Goal: Task Accomplishment & Management: Manage account settings

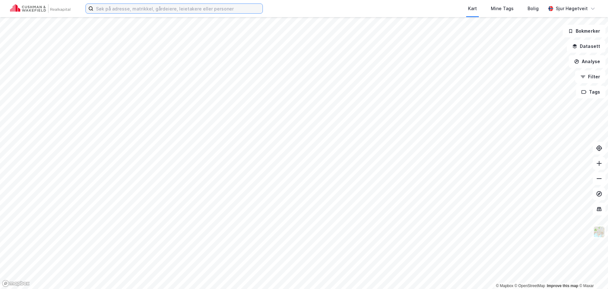
click at [194, 5] on input at bounding box center [177, 9] width 169 height 10
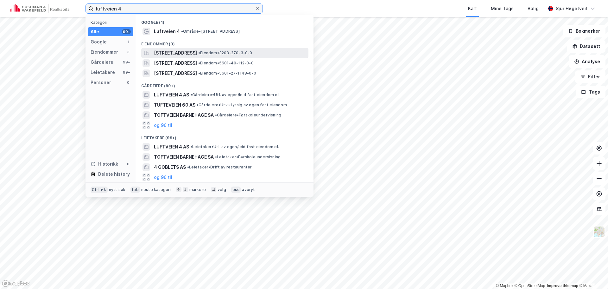
type input "luftveien 4"
click at [236, 51] on span "• Eiendom • 3203-270-3-0-0" at bounding box center [225, 52] width 54 height 5
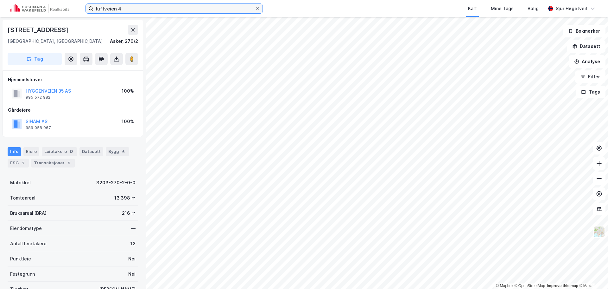
click at [195, 11] on input "luftveien 4" at bounding box center [174, 9] width 162 height 10
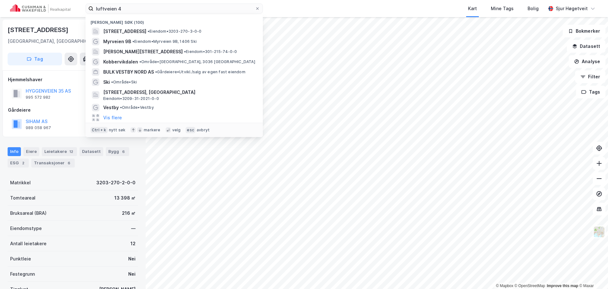
click at [202, 25] on div "Nylige søk (100)" at bounding box center [174, 20] width 177 height 11
click at [202, 26] on div "Luftveien 4, 3440, RØYKEN, ASKER • Eiendom • 3203-270-3-0-0" at bounding box center [174, 31] width 167 height 10
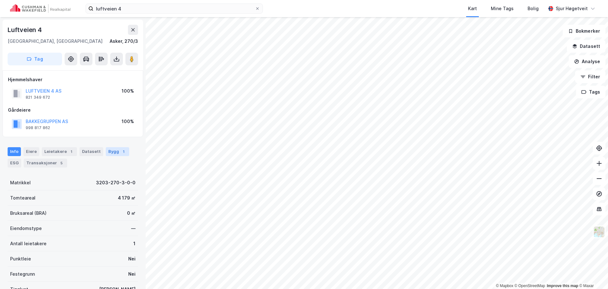
click at [119, 156] on div "Bygg 1" at bounding box center [117, 151] width 23 height 9
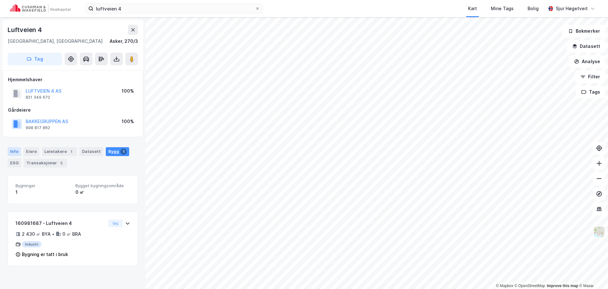
click at [12, 152] on div "Info" at bounding box center [14, 151] width 13 height 9
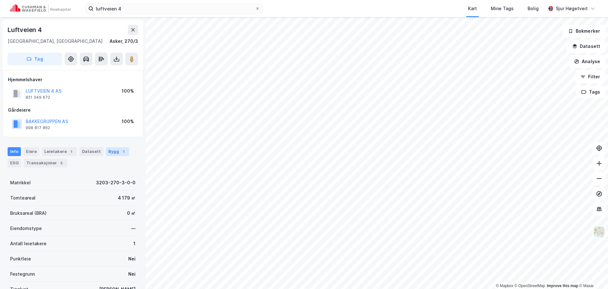
drag, startPoint x: 127, startPoint y: 158, endPoint x: 117, endPoint y: 153, distance: 11.3
click at [127, 158] on div "Info Eiere Leietakere 1 Datasett Bygg 1 ESG Transaksjoner 5" at bounding box center [73, 157] width 131 height 20
click at [120, 153] on div "1" at bounding box center [123, 151] width 6 height 6
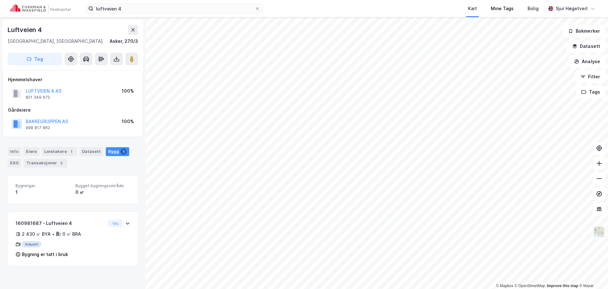
drag, startPoint x: 513, startPoint y: 11, endPoint x: 504, endPoint y: 15, distance: 9.4
click at [513, 11] on div "Mine Tags" at bounding box center [502, 9] width 23 height 8
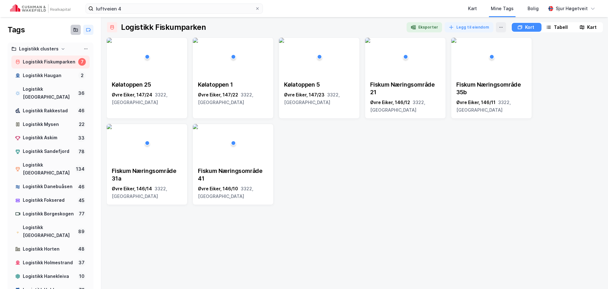
click at [73, 27] on icon at bounding box center [75, 29] width 5 height 5
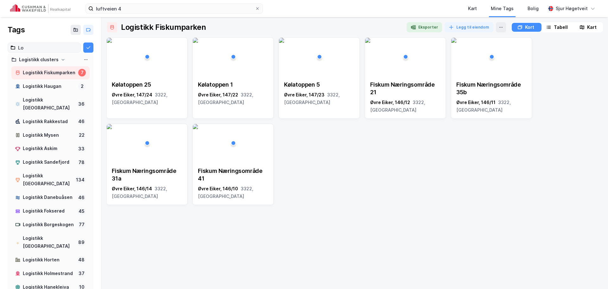
type input "L"
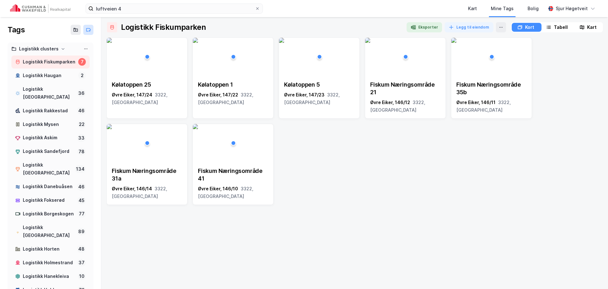
click at [87, 30] on button at bounding box center [88, 30] width 10 height 10
click at [89, 31] on icon at bounding box center [89, 31] width 1 height 0
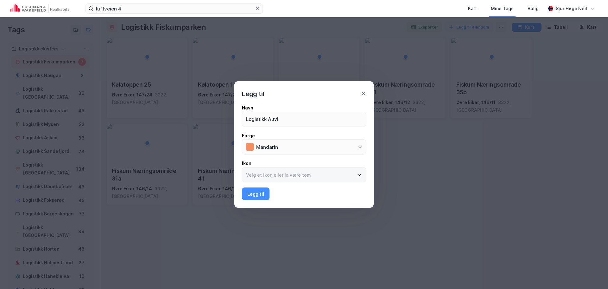
type input "Logistikk Auvi"
click at [315, 178] on input at bounding box center [300, 174] width 116 height 15
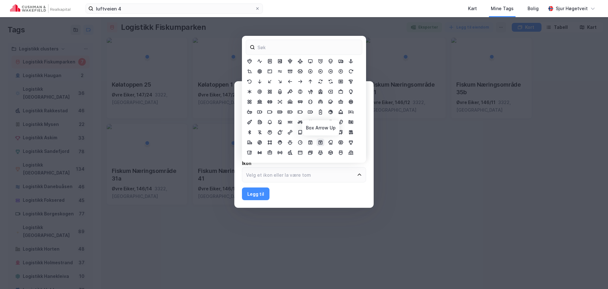
click at [320, 142] on icon at bounding box center [320, 142] width 5 height 5
type input "Box Arrow Up"
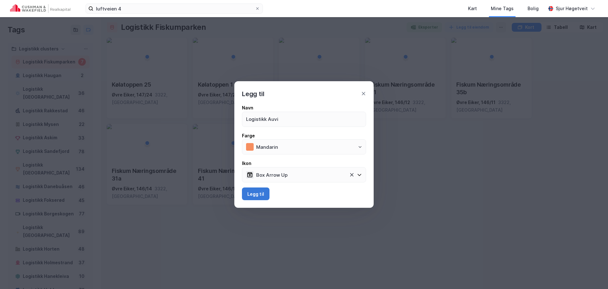
click at [263, 194] on button "Legg til" at bounding box center [256, 193] width 28 height 13
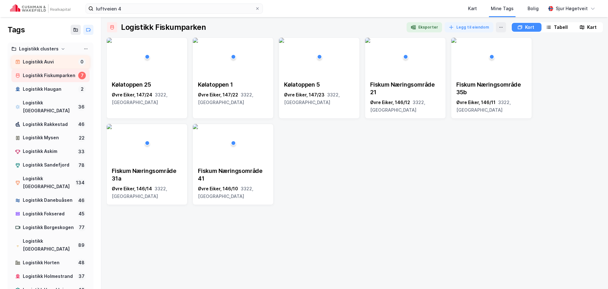
click at [62, 66] on div "Logistikk Auvi 0" at bounding box center [50, 61] width 78 height 13
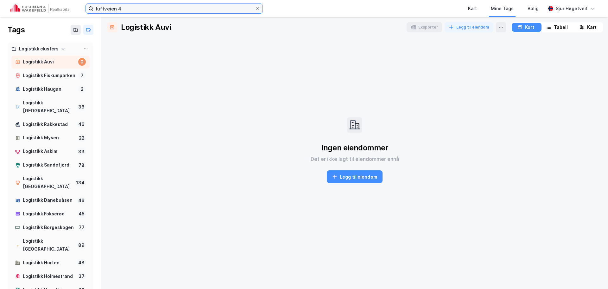
click at [122, 7] on input "luftveien 4" at bounding box center [174, 9] width 162 height 10
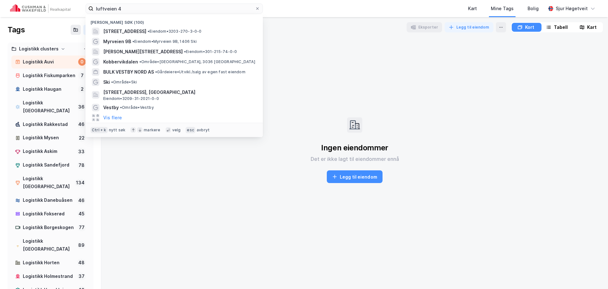
click at [54, 11] on img at bounding box center [40, 8] width 60 height 9
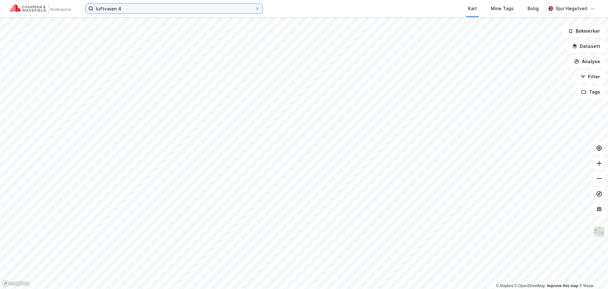
click at [129, 8] on input "luftveien 4" at bounding box center [174, 9] width 162 height 10
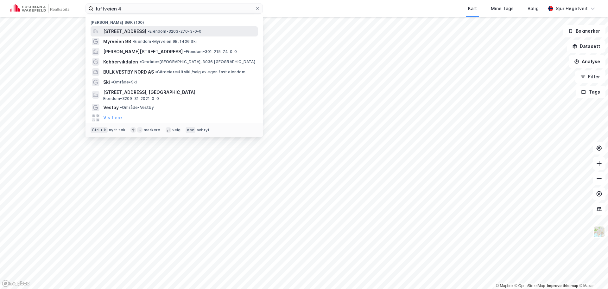
click at [150, 27] on div "Luftveien 4, 3440, RØYKEN, ASKER • Eiendom • 3203-270-3-0-0" at bounding box center [174, 31] width 167 height 10
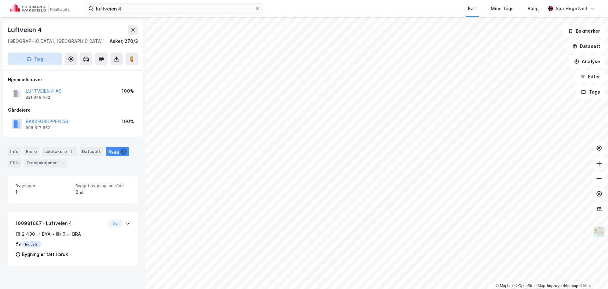
click at [41, 61] on button "Tag" at bounding box center [35, 59] width 54 height 13
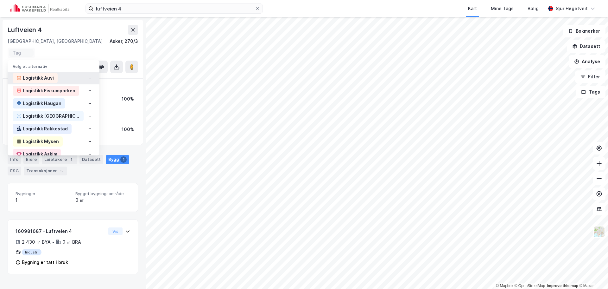
click at [55, 74] on div "Logistikk Auvi" at bounding box center [35, 78] width 45 height 10
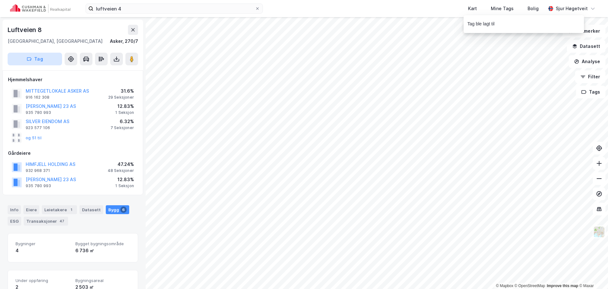
click at [54, 56] on button "Tag" at bounding box center [35, 59] width 54 height 13
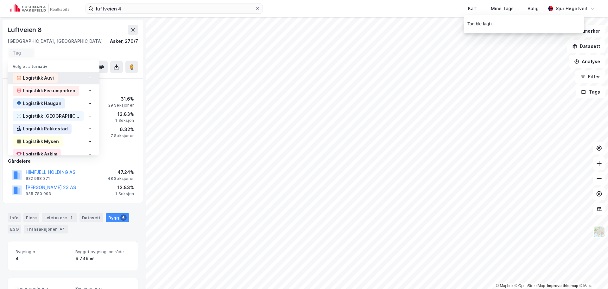
click at [59, 76] on div "Logistikk Auvi" at bounding box center [54, 78] width 92 height 13
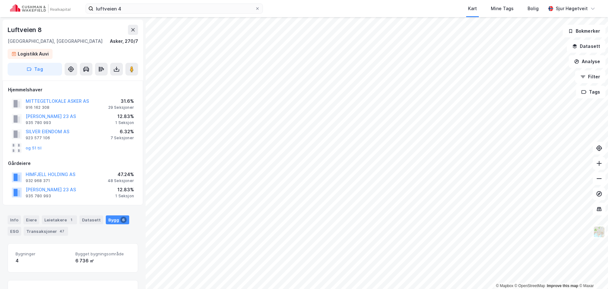
click at [15, 214] on div "Info Eiere Leietakere 1 Datasett Bygg 6 ESG Transaksjoner 47" at bounding box center [73, 222] width 146 height 30
click at [15, 218] on div "Info" at bounding box center [14, 219] width 13 height 9
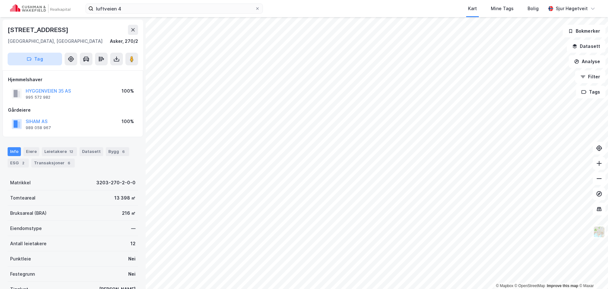
click at [53, 61] on button "Tag" at bounding box center [35, 59] width 54 height 13
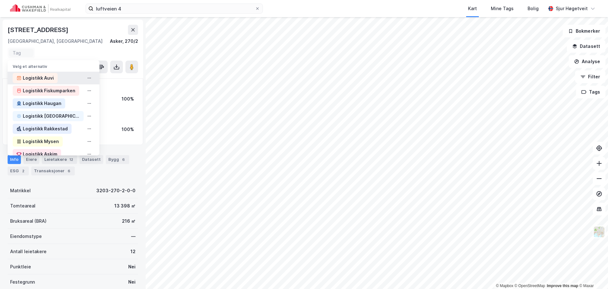
click at [55, 79] on div "Logistikk Auvi" at bounding box center [35, 78] width 45 height 10
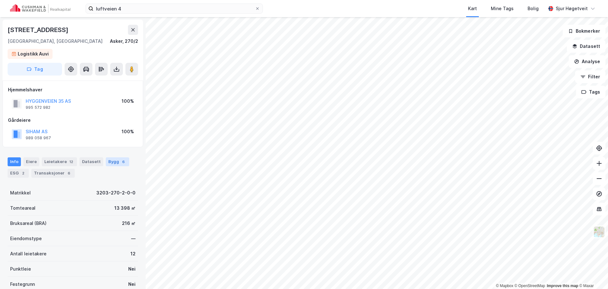
click at [111, 160] on div "Bygg 6" at bounding box center [117, 161] width 23 height 9
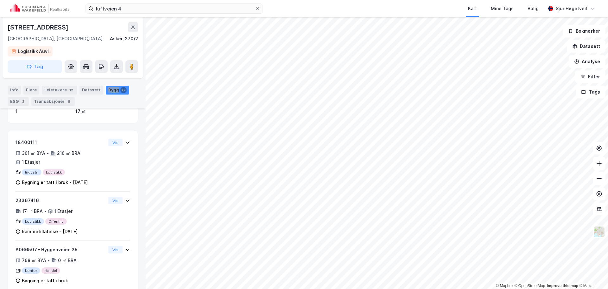
scroll to position [127, 0]
click at [17, 89] on div "Info" at bounding box center [14, 90] width 13 height 9
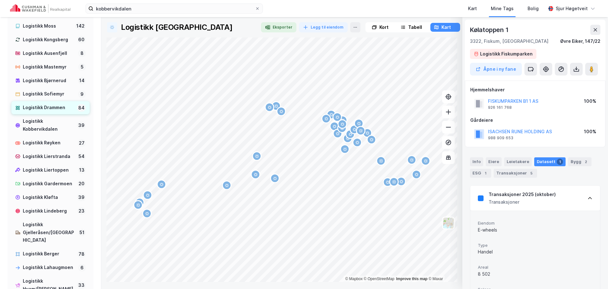
scroll to position [380, 0]
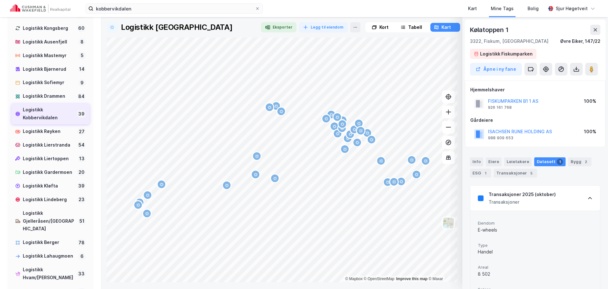
click at [52, 122] on div "Logistikk Kobbervikdalen" at bounding box center [49, 114] width 52 height 16
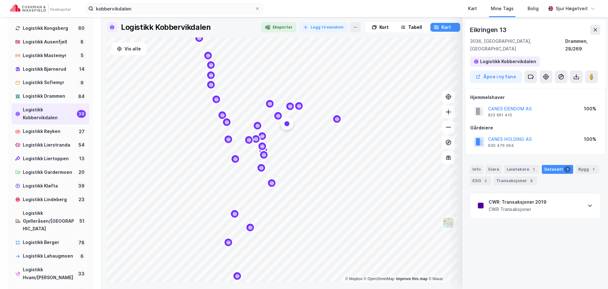
click at [601, 27] on div "Eikringen 13 3036, [GEOGRAPHIC_DATA], [GEOGRAPHIC_DATA], 28/269 Logistikk Kobbe…" at bounding box center [535, 54] width 141 height 68
click at [598, 32] on button at bounding box center [596, 30] width 10 height 10
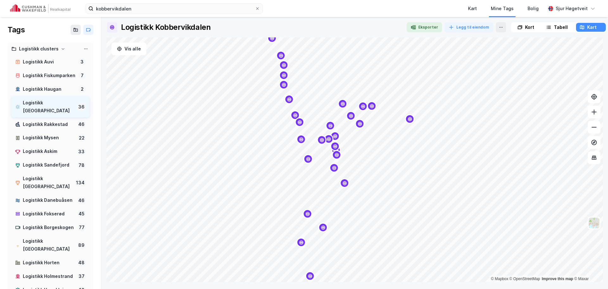
click at [63, 110] on div "Logistikk [GEOGRAPHIC_DATA]" at bounding box center [49, 107] width 52 height 16
